Goal: Task Accomplishment & Management: Complete application form

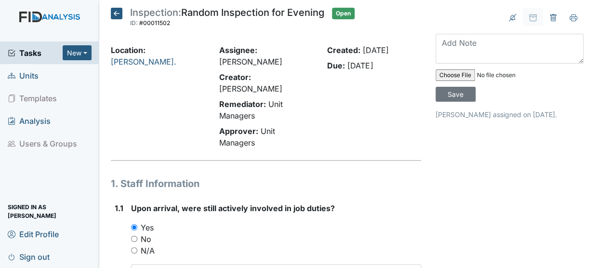
scroll to position [30, 0]
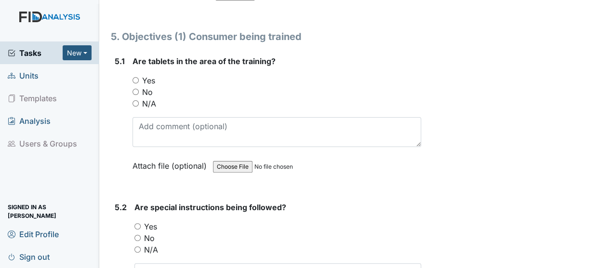
click at [135, 89] on input "No" at bounding box center [136, 92] width 6 height 6
radio input "true"
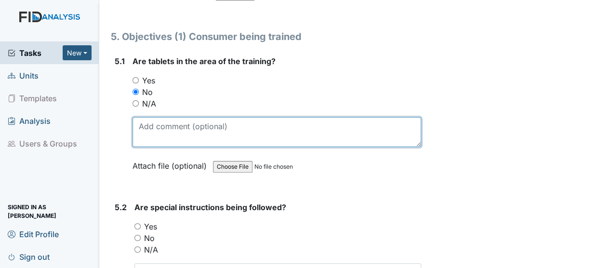
click at [142, 117] on textarea at bounding box center [277, 132] width 289 height 30
type textarea "Tablet dead at time"
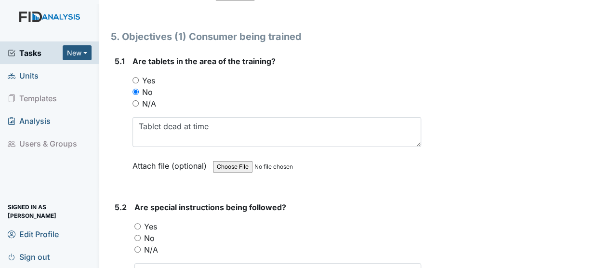
click at [137, 223] on input "Yes" at bounding box center [137, 226] width 6 height 6
radio input "true"
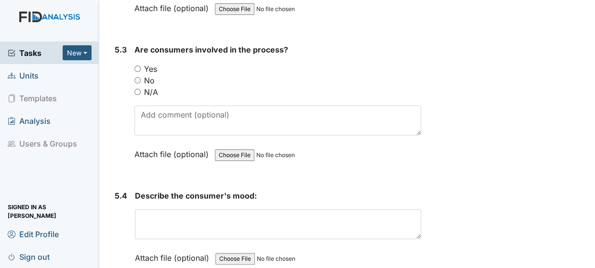
scroll to position [5492, 0]
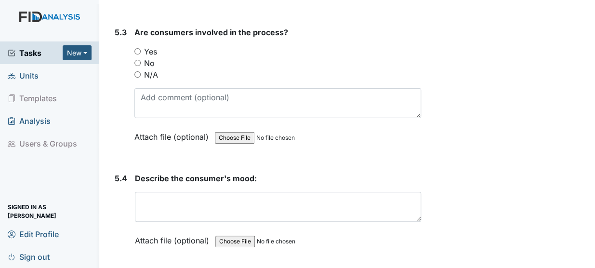
click at [137, 48] on input "Yes" at bounding box center [137, 51] width 6 height 6
radio input "true"
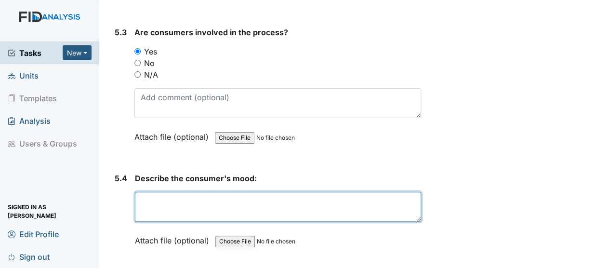
click at [140, 192] on textarea at bounding box center [278, 207] width 286 height 30
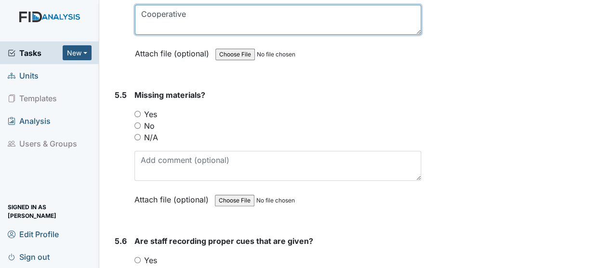
scroll to position [5749, 0]
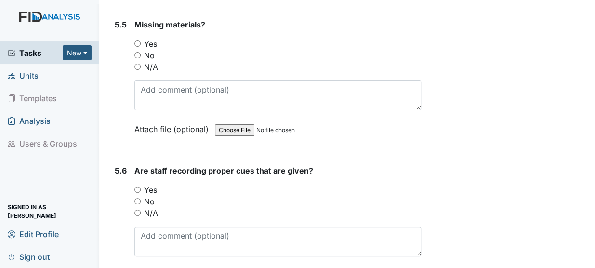
type textarea "Cooperative"
click at [136, 52] on input "No" at bounding box center [137, 55] width 6 height 6
radio input "true"
click at [136, 52] on input "No" at bounding box center [137, 55] width 6 height 6
click at [135, 184] on div "Yes" at bounding box center [277, 190] width 287 height 12
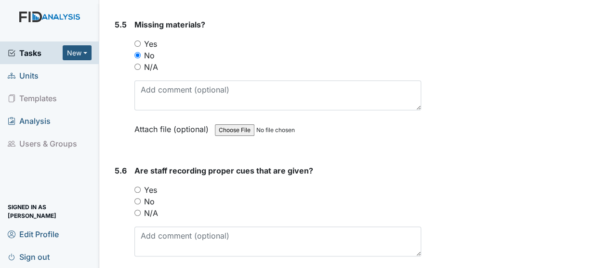
click at [136, 187] on input "Yes" at bounding box center [137, 190] width 6 height 6
radio input "true"
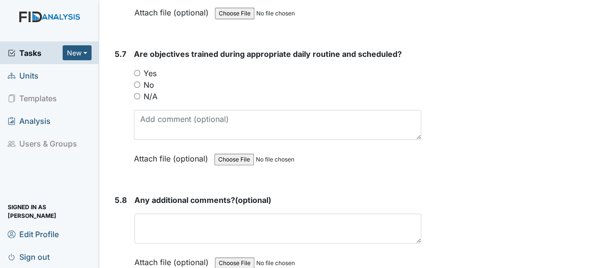
scroll to position [6018, 0]
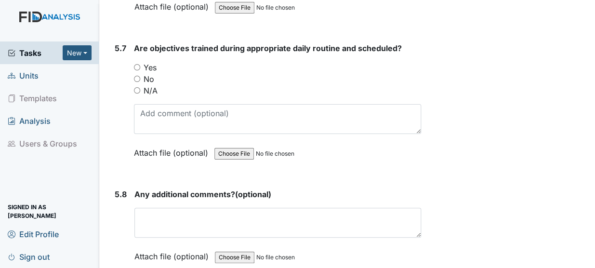
click at [137, 64] on input "Yes" at bounding box center [137, 67] width 6 height 6
radio input "true"
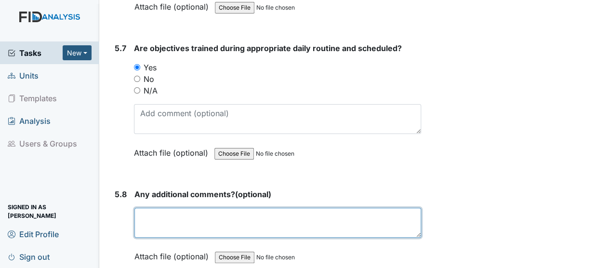
click at [178, 208] on textarea at bounding box center [277, 223] width 287 height 30
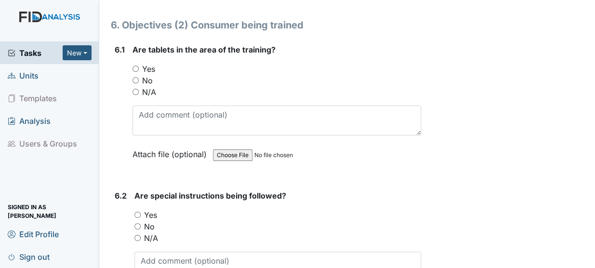
scroll to position [6304, 0]
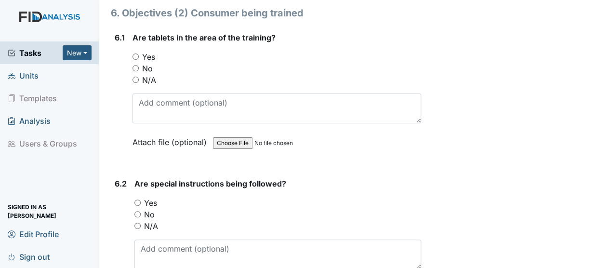
type textarea "NA"
click at [134, 54] on input "Yes" at bounding box center [136, 57] width 6 height 6
radio input "true"
click at [135, 65] on input "No" at bounding box center [136, 68] width 6 height 6
radio input "true"
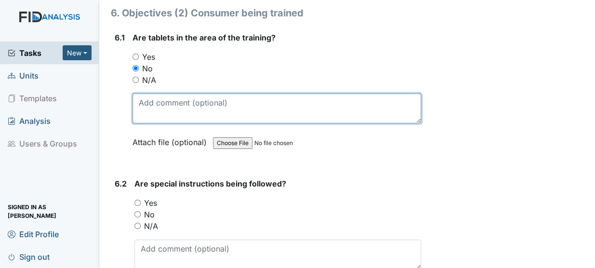
click at [145, 94] on textarea at bounding box center [277, 109] width 289 height 30
type textarea "Tablet dead at time"
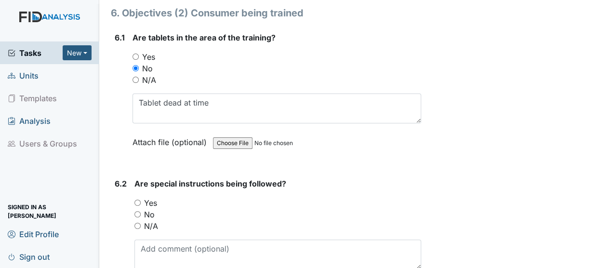
click at [136, 200] on input "Yes" at bounding box center [137, 203] width 6 height 6
radio input "true"
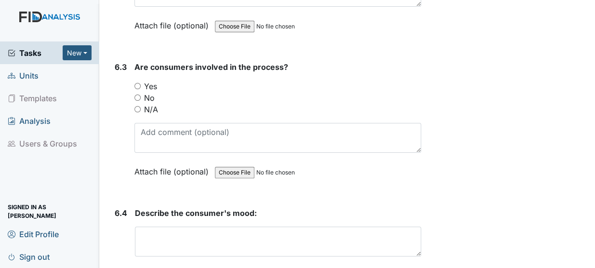
scroll to position [6602, 0]
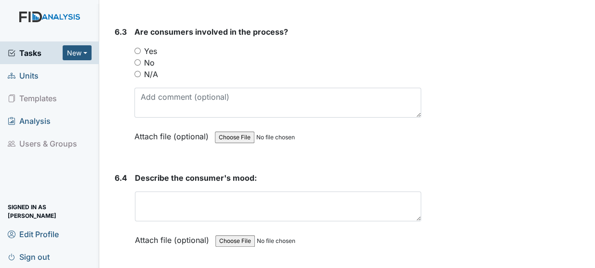
click at [137, 48] on input "Yes" at bounding box center [137, 51] width 6 height 6
radio input "true"
click at [148, 172] on div "Describe the consumer's mood: This field is required. Attach file (optional) Yo…" at bounding box center [278, 212] width 286 height 81
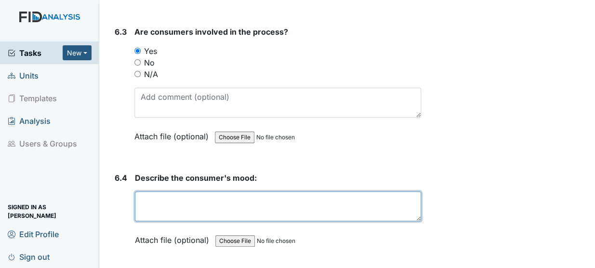
click at [144, 191] on textarea at bounding box center [278, 206] width 286 height 30
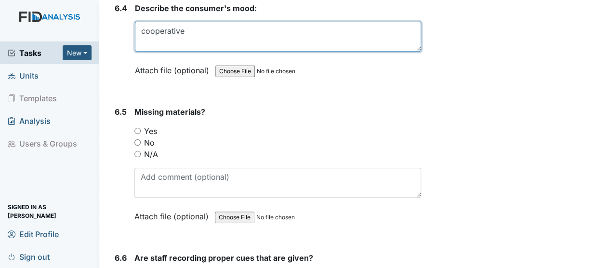
scroll to position [6806, 0]
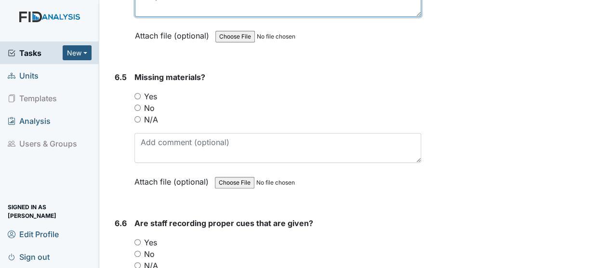
type textarea "cooperative"
click at [135, 105] on input "No" at bounding box center [137, 108] width 6 height 6
radio input "true"
click at [136, 239] on input "Yes" at bounding box center [137, 242] width 6 height 6
radio input "true"
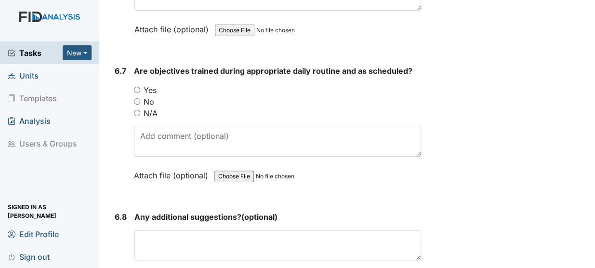
scroll to position [7122, 0]
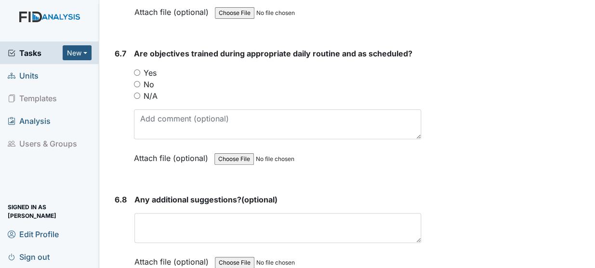
click at [135, 69] on input "Yes" at bounding box center [137, 72] width 6 height 6
radio input "true"
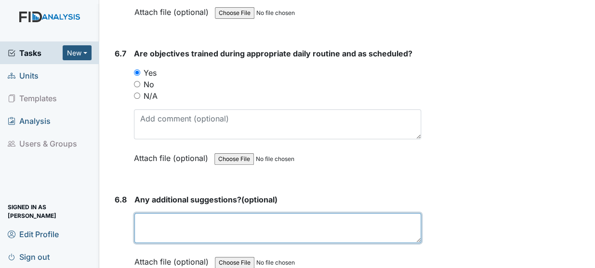
click at [149, 213] on textarea at bounding box center [277, 228] width 287 height 30
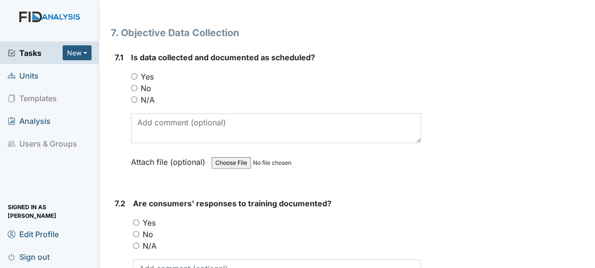
scroll to position [7402, 0]
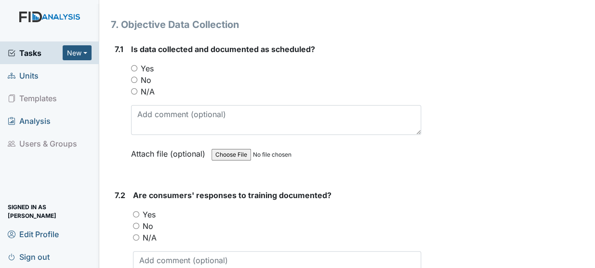
type textarea "NA"
click at [133, 65] on input "Yes" at bounding box center [134, 68] width 6 height 6
radio input "true"
click at [137, 211] on input "Yes" at bounding box center [136, 214] width 6 height 6
radio input "true"
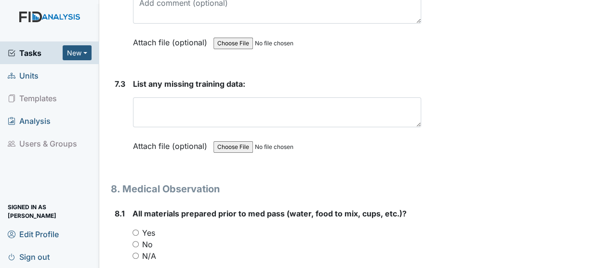
scroll to position [7671, 0]
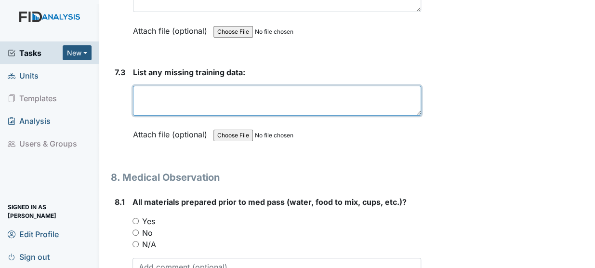
click at [207, 86] on textarea at bounding box center [277, 101] width 288 height 30
type textarea "None"
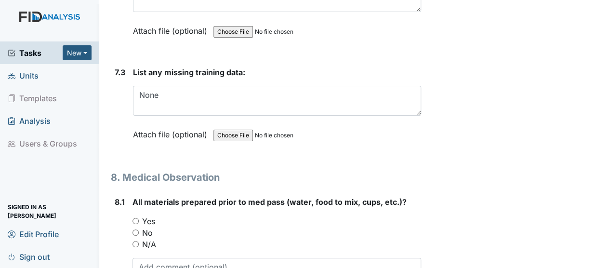
click at [134, 218] on input "Yes" at bounding box center [136, 221] width 6 height 6
radio input "true"
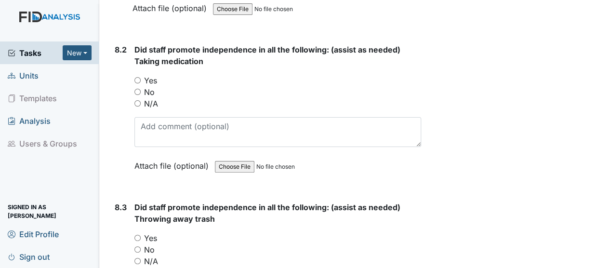
scroll to position [7969, 0]
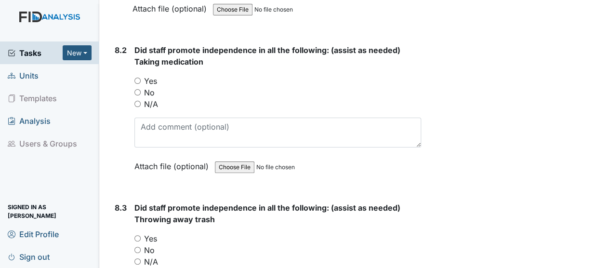
click at [138, 78] on input "Yes" at bounding box center [137, 81] width 6 height 6
radio input "true"
click at [137, 235] on input "Yes" at bounding box center [137, 238] width 6 height 6
radio input "true"
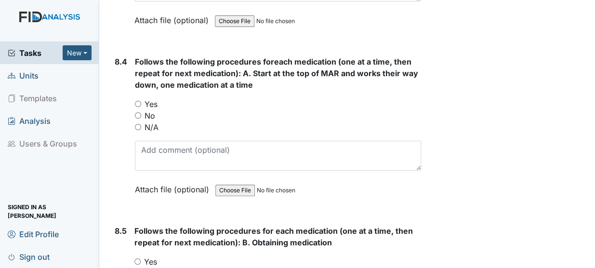
scroll to position [8279, 0]
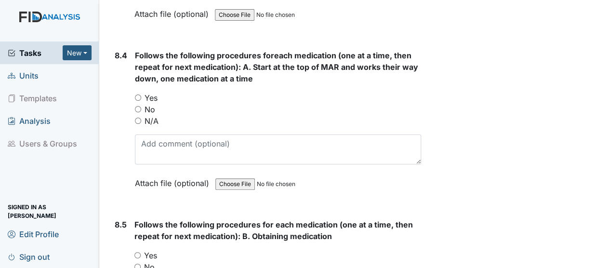
click at [138, 94] on input "Yes" at bounding box center [138, 97] width 6 height 6
radio input "true"
click at [138, 252] on input "Yes" at bounding box center [137, 255] width 6 height 6
radio input "true"
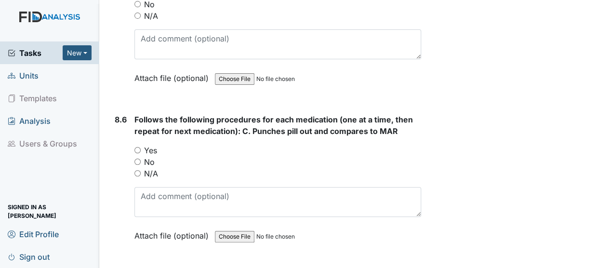
scroll to position [8595, 0]
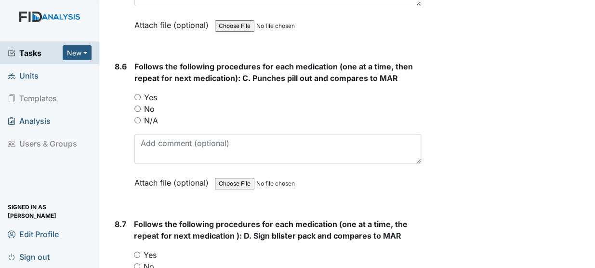
click at [137, 94] on input "Yes" at bounding box center [137, 97] width 6 height 6
radio input "true"
click at [135, 249] on div "Yes" at bounding box center [277, 255] width 287 height 12
click at [137, 252] on input "Yes" at bounding box center [137, 255] width 6 height 6
radio input "true"
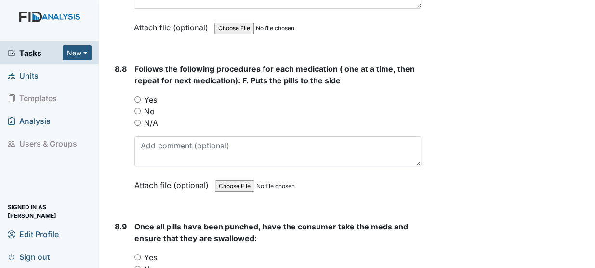
scroll to position [8916, 0]
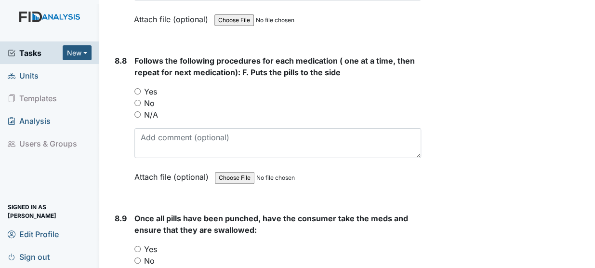
click at [139, 88] on input "Yes" at bounding box center [137, 91] width 6 height 6
radio input "true"
click at [137, 246] on input "Yes" at bounding box center [137, 249] width 6 height 6
radio input "true"
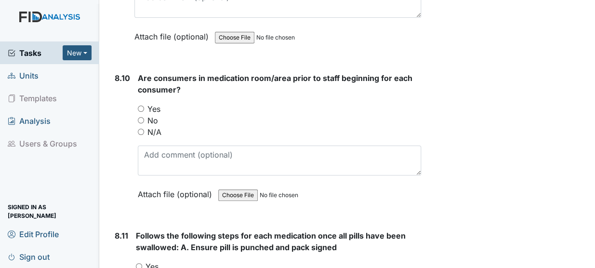
scroll to position [9226, 0]
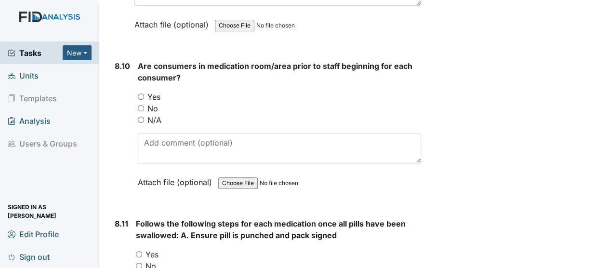
click at [140, 94] on input "Yes" at bounding box center [141, 97] width 6 height 6
radio input "true"
click at [138, 251] on input "Yes" at bounding box center [139, 254] width 6 height 6
radio input "true"
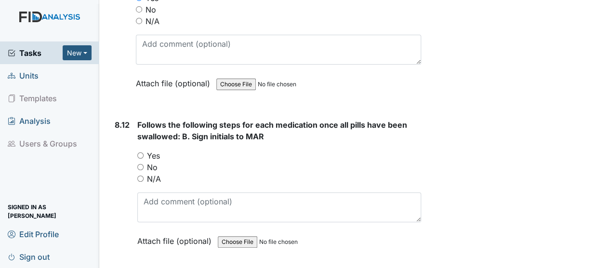
scroll to position [9547, 0]
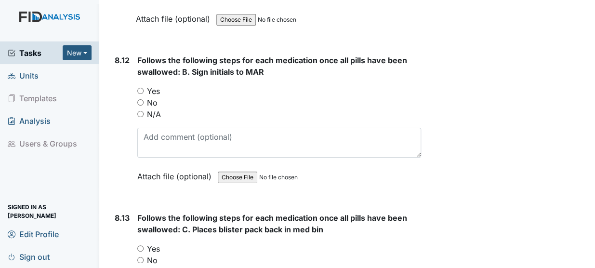
click at [139, 88] on input "Yes" at bounding box center [140, 91] width 6 height 6
radio input "true"
click at [140, 245] on input "Yes" at bounding box center [140, 248] width 6 height 6
radio input "true"
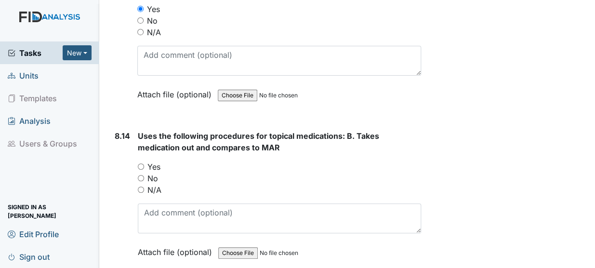
scroll to position [9863, 0]
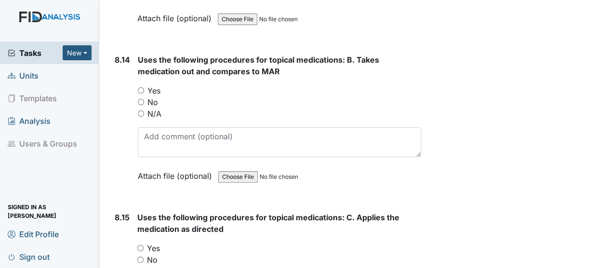
click at [140, 87] on input "Yes" at bounding box center [141, 90] width 6 height 6
radio input "true"
click at [140, 245] on input "Yes" at bounding box center [140, 248] width 6 height 6
radio input "true"
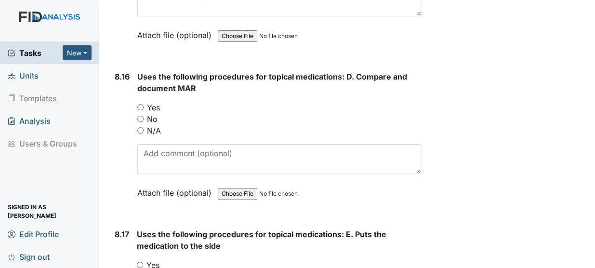
scroll to position [10196, 0]
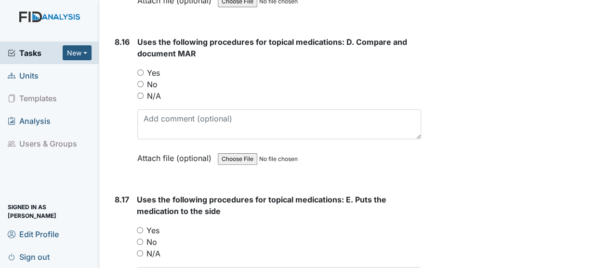
click at [140, 69] on input "Yes" at bounding box center [140, 72] width 6 height 6
radio input "true"
click at [139, 227] on input "Yes" at bounding box center [140, 230] width 6 height 6
radio input "true"
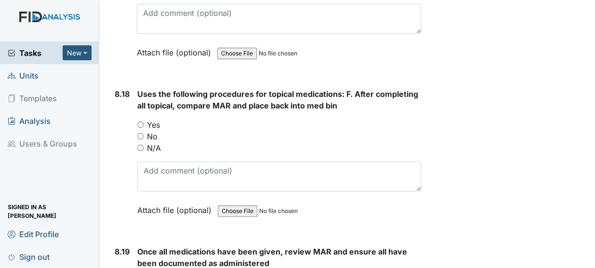
scroll to position [10453, 0]
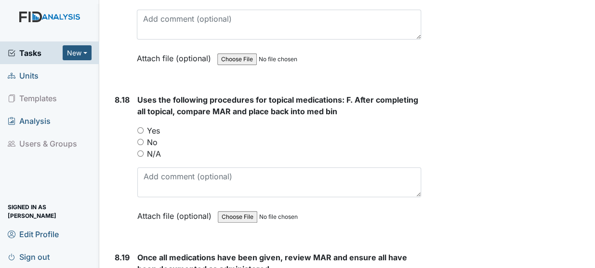
click at [140, 127] on input "Yes" at bounding box center [140, 130] width 6 height 6
radio input "true"
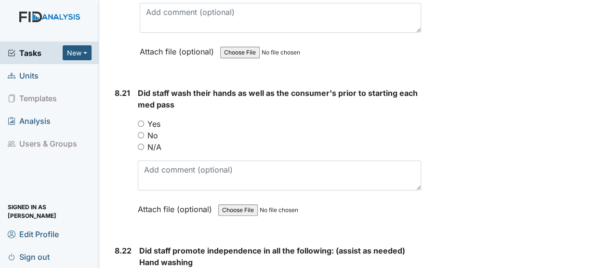
scroll to position [10950, 0]
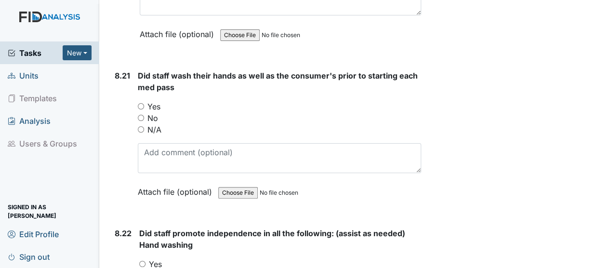
click at [140, 103] on input "Yes" at bounding box center [141, 106] width 6 height 6
radio input "true"
click at [142, 258] on div "Yes" at bounding box center [280, 264] width 282 height 12
click at [142, 261] on input "Yes" at bounding box center [142, 264] width 6 height 6
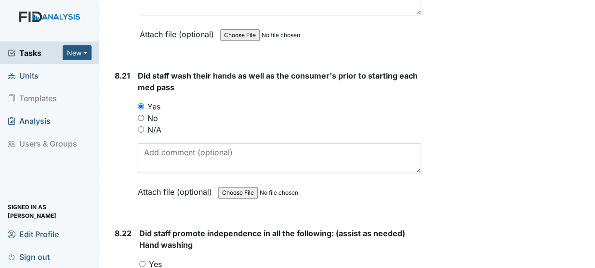
radio input "true"
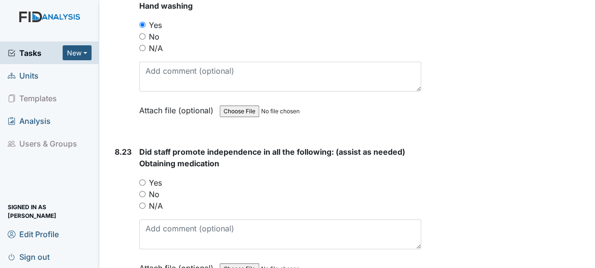
scroll to position [11230, 0]
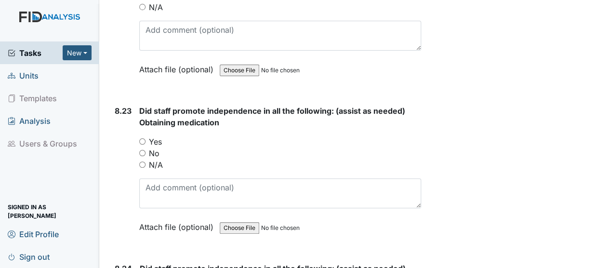
click at [142, 138] on input "Yes" at bounding box center [142, 141] width 6 height 6
radio input "true"
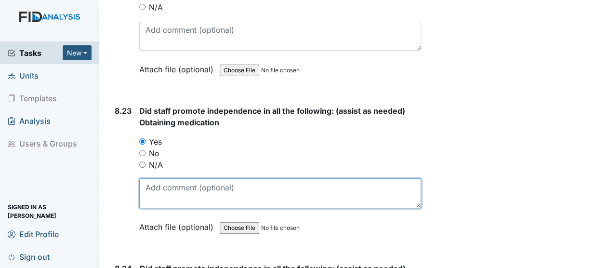
click at [165, 178] on textarea at bounding box center [280, 193] width 282 height 30
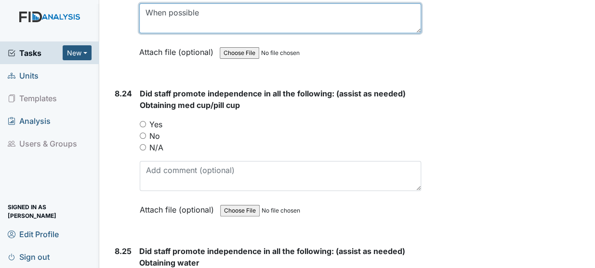
scroll to position [11440, 0]
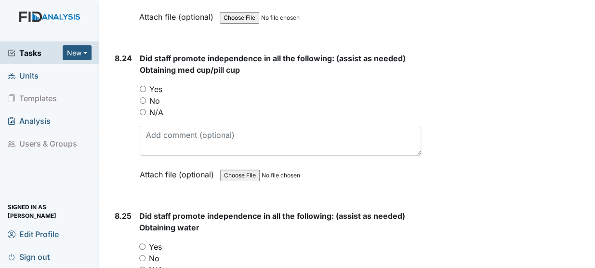
type textarea "When possible"
drag, startPoint x: 373, startPoint y: 174, endPoint x: 361, endPoint y: 167, distance: 14.0
click at [361, 210] on strong "Did staff promote independence in all the following: (assist as needed) Obtaini…" at bounding box center [280, 221] width 282 height 23
drag, startPoint x: 361, startPoint y: 167, endPoint x: 421, endPoint y: 165, distance: 60.3
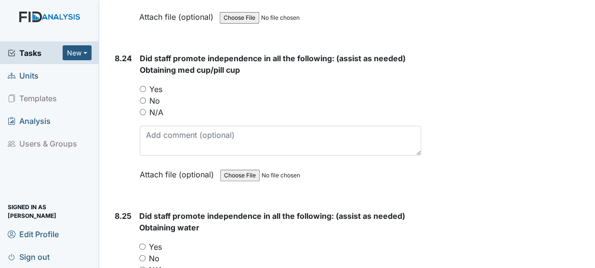
click at [142, 243] on input "Yes" at bounding box center [142, 246] width 6 height 6
radio input "true"
click at [142, 86] on input "Yes" at bounding box center [143, 89] width 6 height 6
radio input "true"
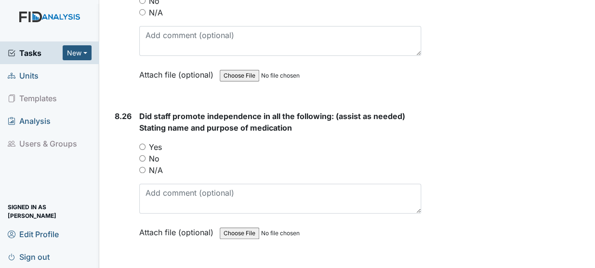
scroll to position [11750, 0]
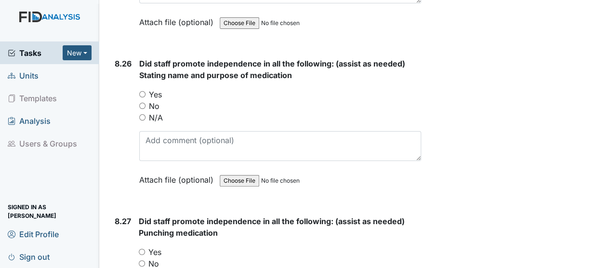
click at [144, 91] on input "Yes" at bounding box center [142, 94] width 6 height 6
radio input "true"
click at [143, 249] on input "Yes" at bounding box center [142, 252] width 6 height 6
radio input "true"
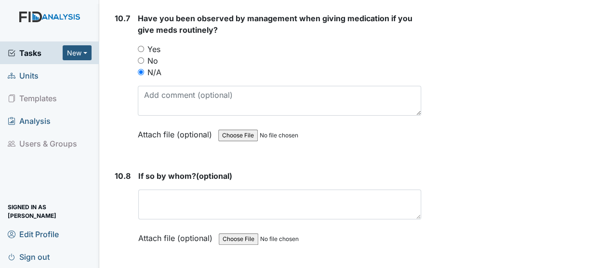
scroll to position [13251, 0]
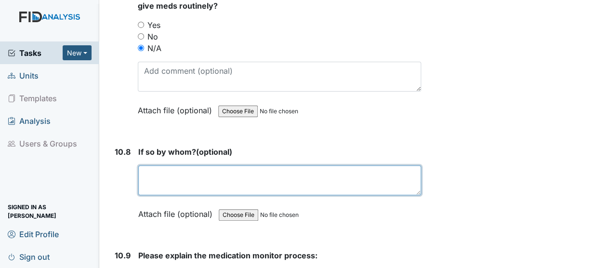
click at [266, 165] on textarea at bounding box center [279, 180] width 283 height 30
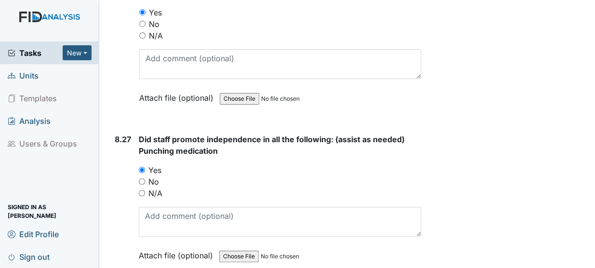
scroll to position [11757, 0]
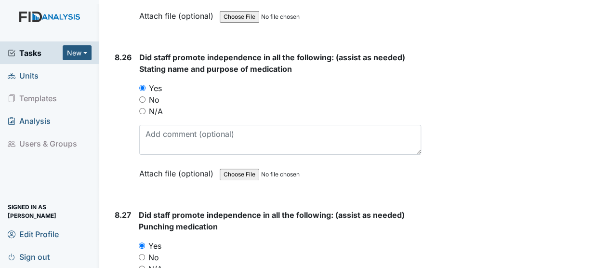
type textarea "NA"
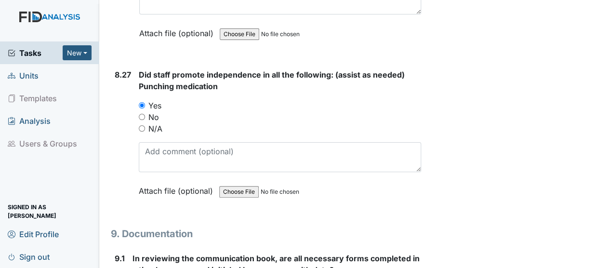
scroll to position [11908, 0]
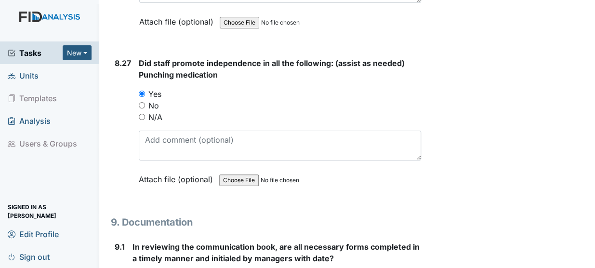
drag, startPoint x: 592, startPoint y: 231, endPoint x: 506, endPoint y: 52, distance: 198.8
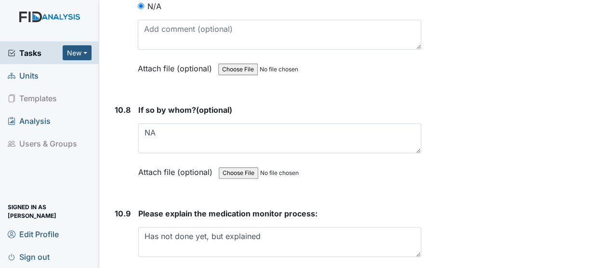
scroll to position [13309, 0]
